Goal: Information Seeking & Learning: Learn about a topic

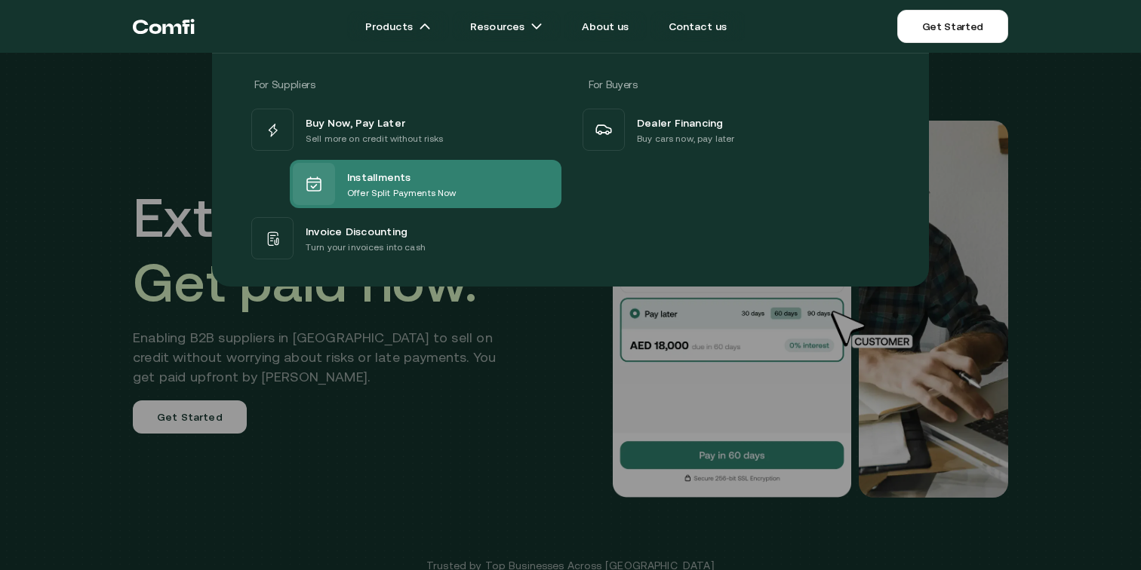
click at [389, 178] on span "Installments" at bounding box center [379, 176] width 64 height 18
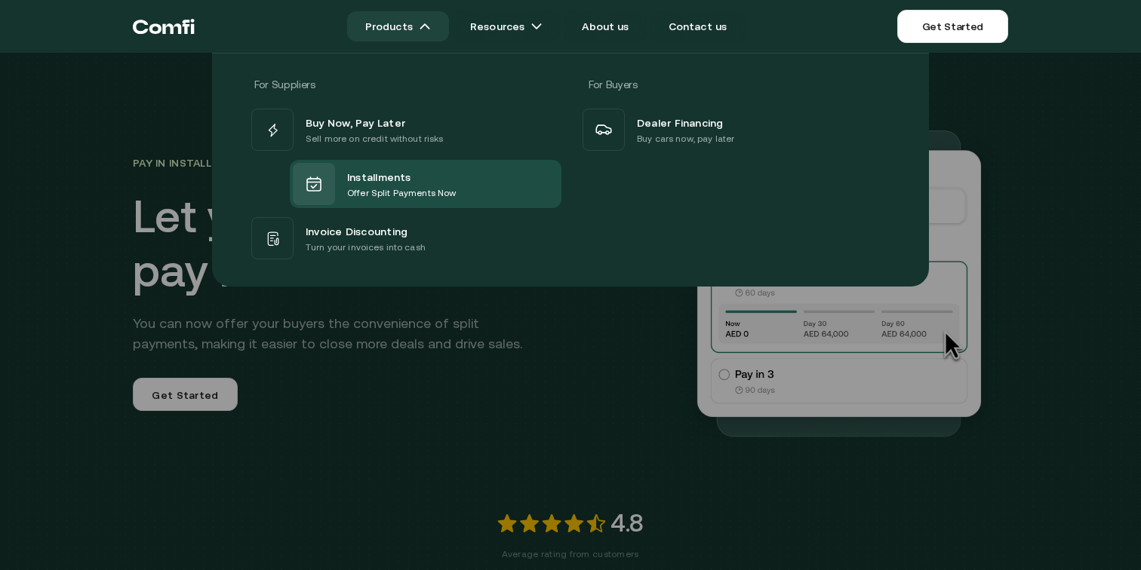
click at [391, 34] on link "Products" at bounding box center [398, 26] width 102 height 30
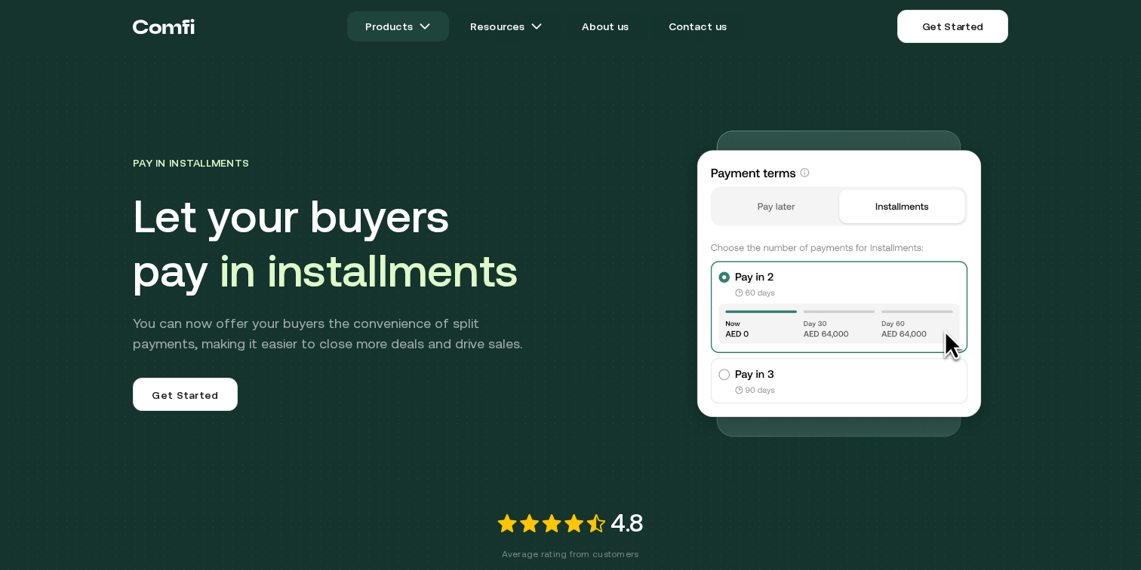
click at [410, 35] on link "Products" at bounding box center [398, 26] width 102 height 30
click at [401, 39] on link "Products" at bounding box center [398, 26] width 102 height 30
click at [401, 31] on link "Products" at bounding box center [398, 26] width 102 height 30
click at [405, 30] on link "Products" at bounding box center [398, 26] width 102 height 30
click at [435, 35] on link "Products" at bounding box center [398, 26] width 102 height 30
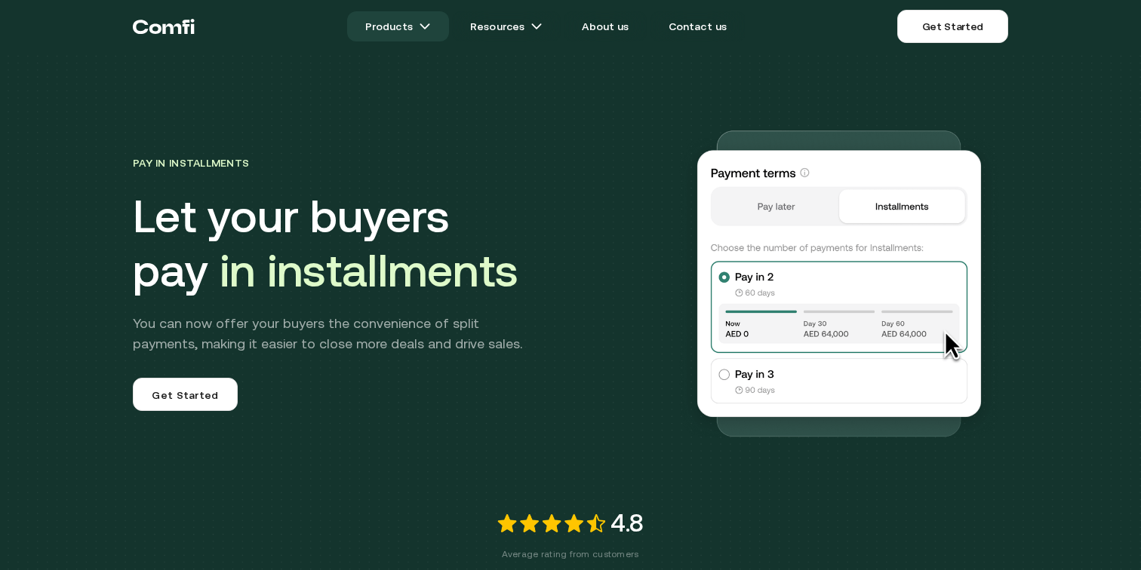
click at [435, 35] on link "Products" at bounding box center [398, 26] width 102 height 30
click at [432, 20] on link "Products" at bounding box center [398, 26] width 102 height 30
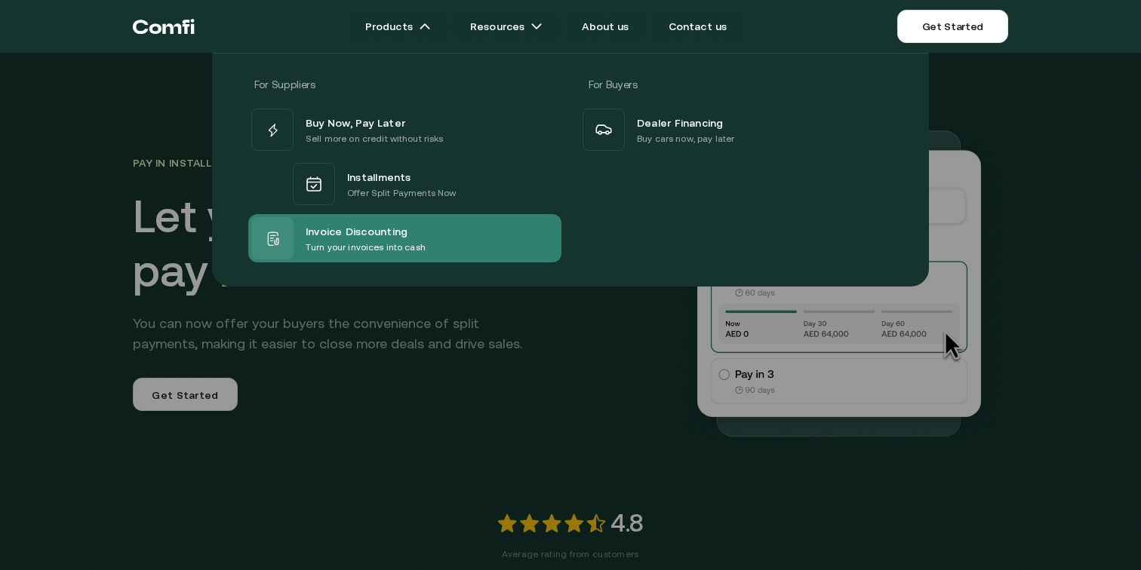
click at [333, 246] on p "Turn your invoices into cash" at bounding box center [366, 247] width 120 height 15
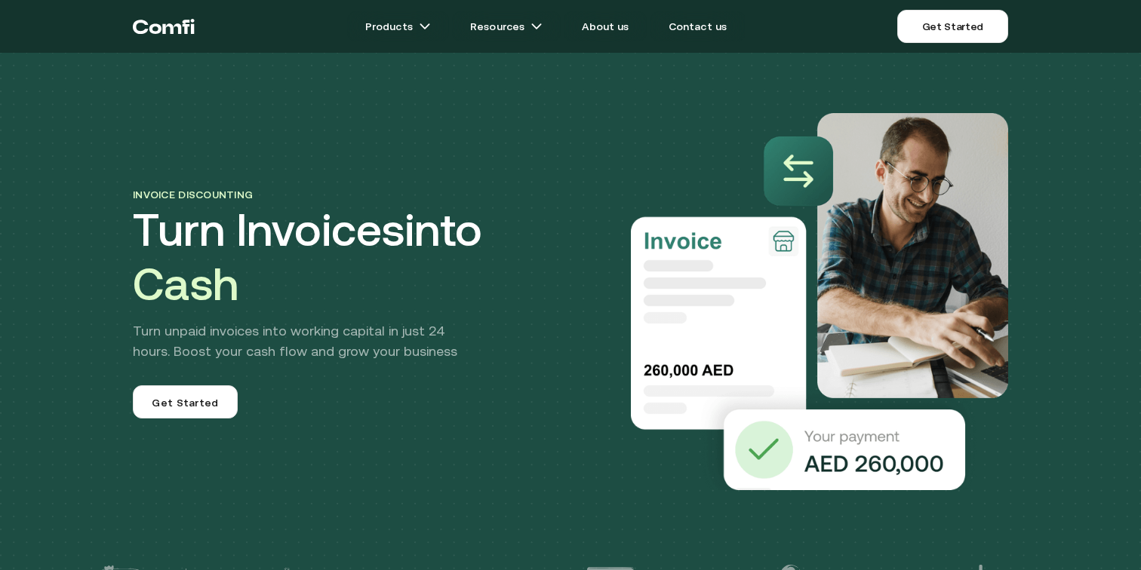
scroll to position [11, 0]
